Goal: Task Accomplishment & Management: Complete application form

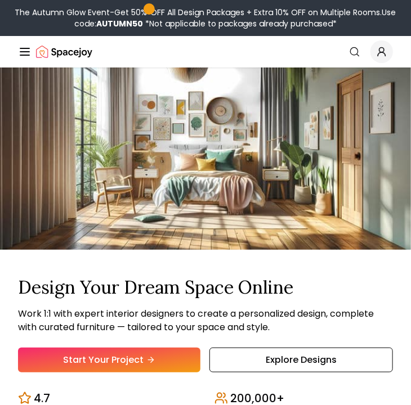
click at [168, 53] on div "Spacejoy Search" at bounding box center [205, 52] width 375 height 23
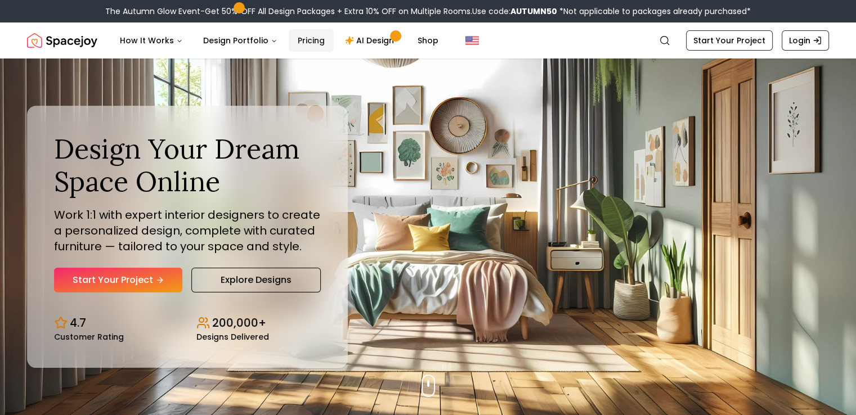
click at [296, 37] on link "Pricing" at bounding box center [311, 40] width 45 height 23
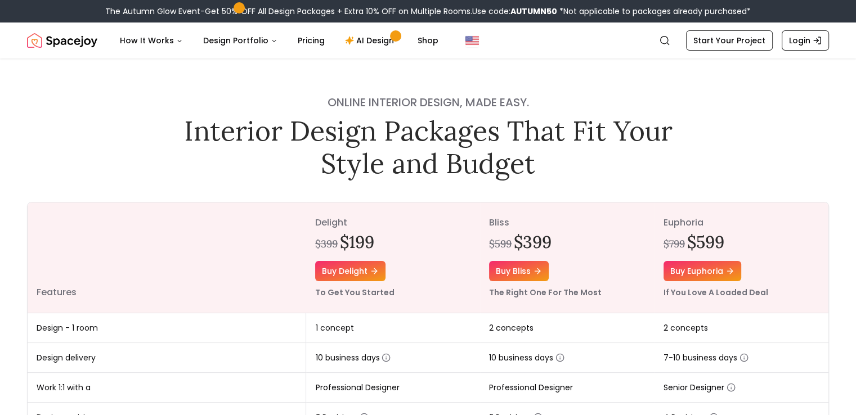
click at [77, 37] on img "Spacejoy" at bounding box center [62, 40] width 70 height 23
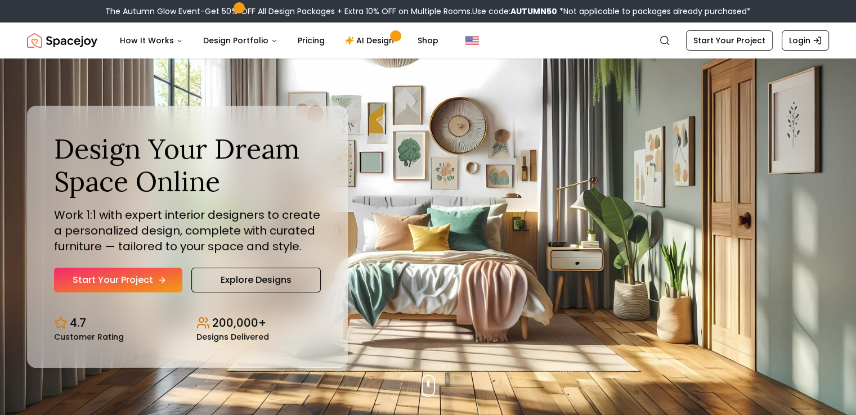
click at [131, 275] on link "Start Your Project" at bounding box center [118, 280] width 128 height 25
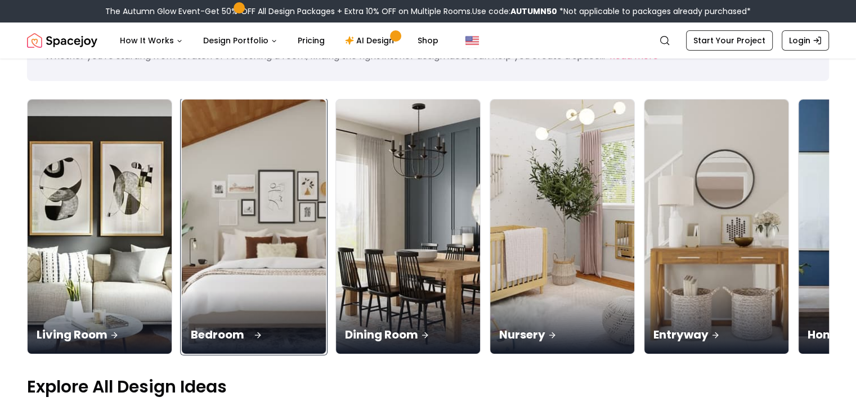
drag, startPoint x: 0, startPoint y: 0, endPoint x: 189, endPoint y: 185, distance: 264.1
click at [189, 185] on img at bounding box center [253, 226] width 151 height 267
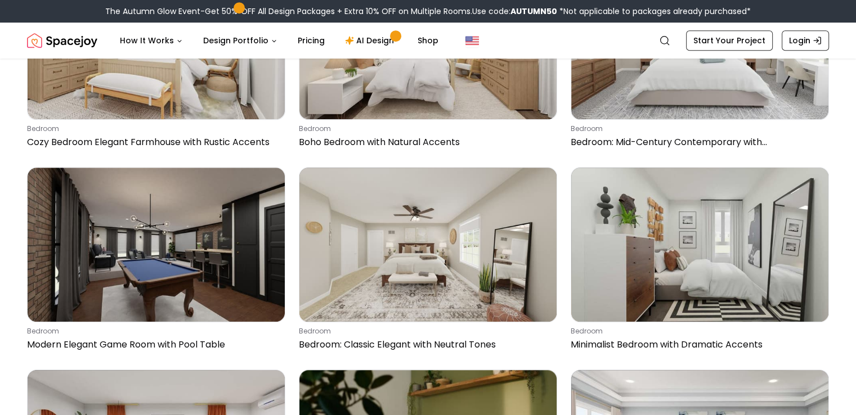
scroll to position [905, 0]
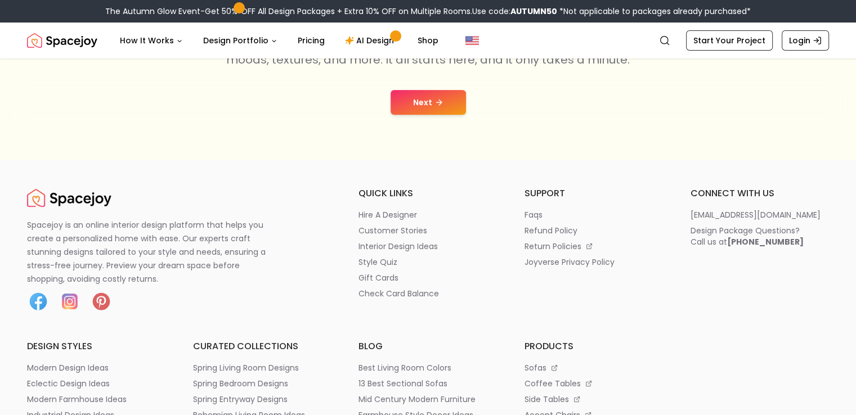
scroll to position [225, 0]
